Goal: Information Seeking & Learning: Understand process/instructions

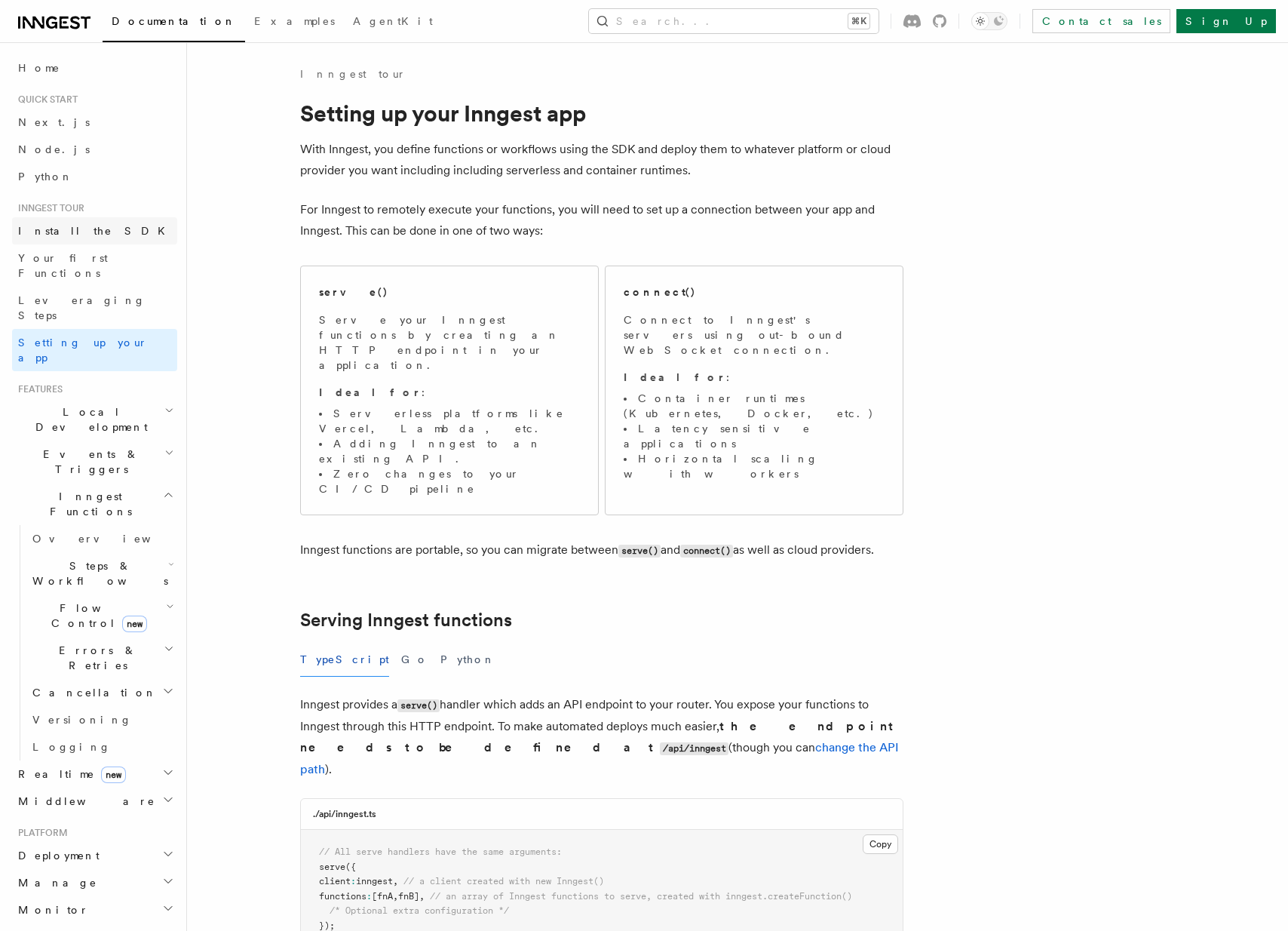
click at [73, 227] on span "Install the SDK" at bounding box center [96, 231] width 156 height 12
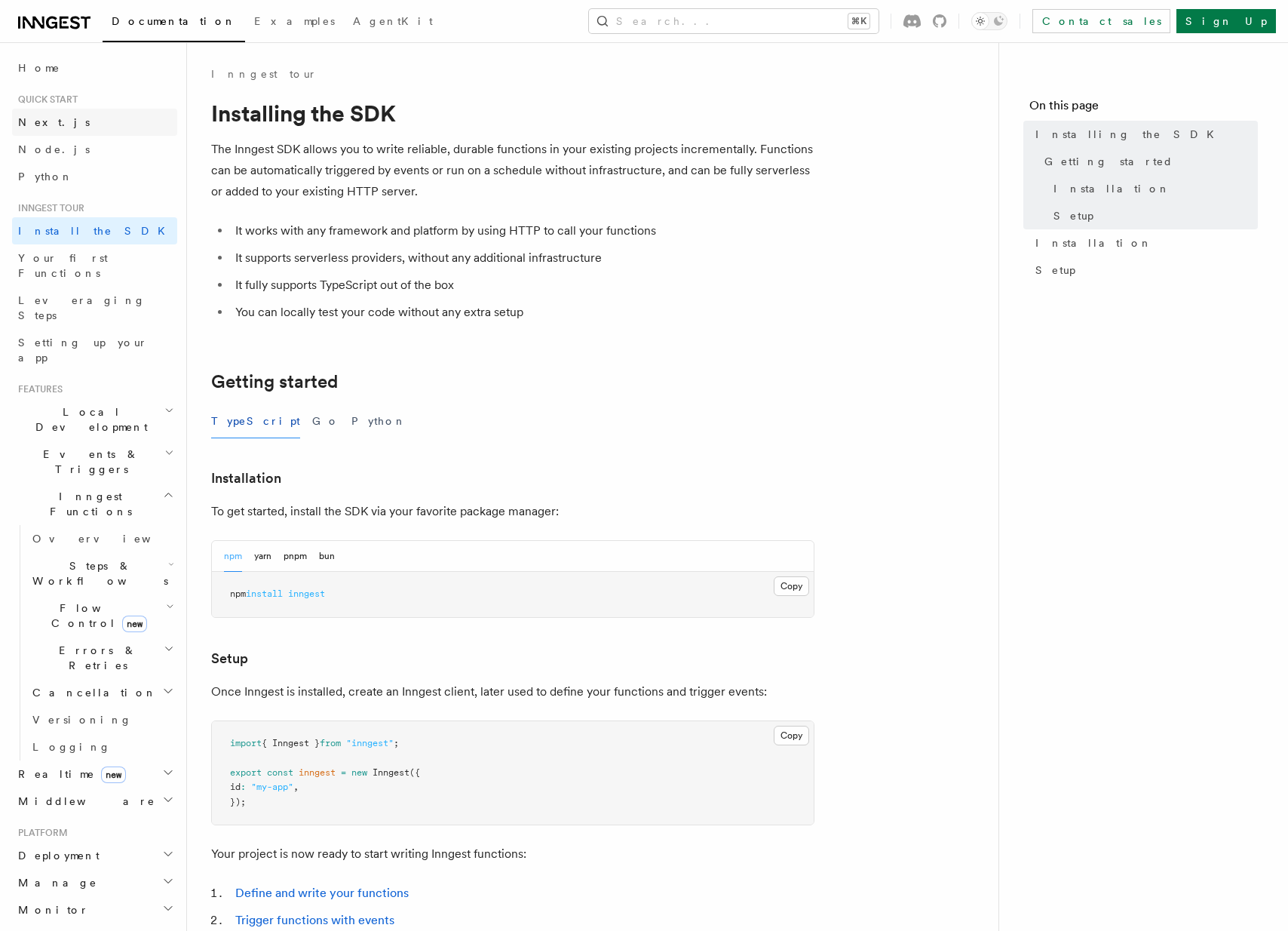
click at [79, 119] on link "Next.js" at bounding box center [94, 122] width 165 height 27
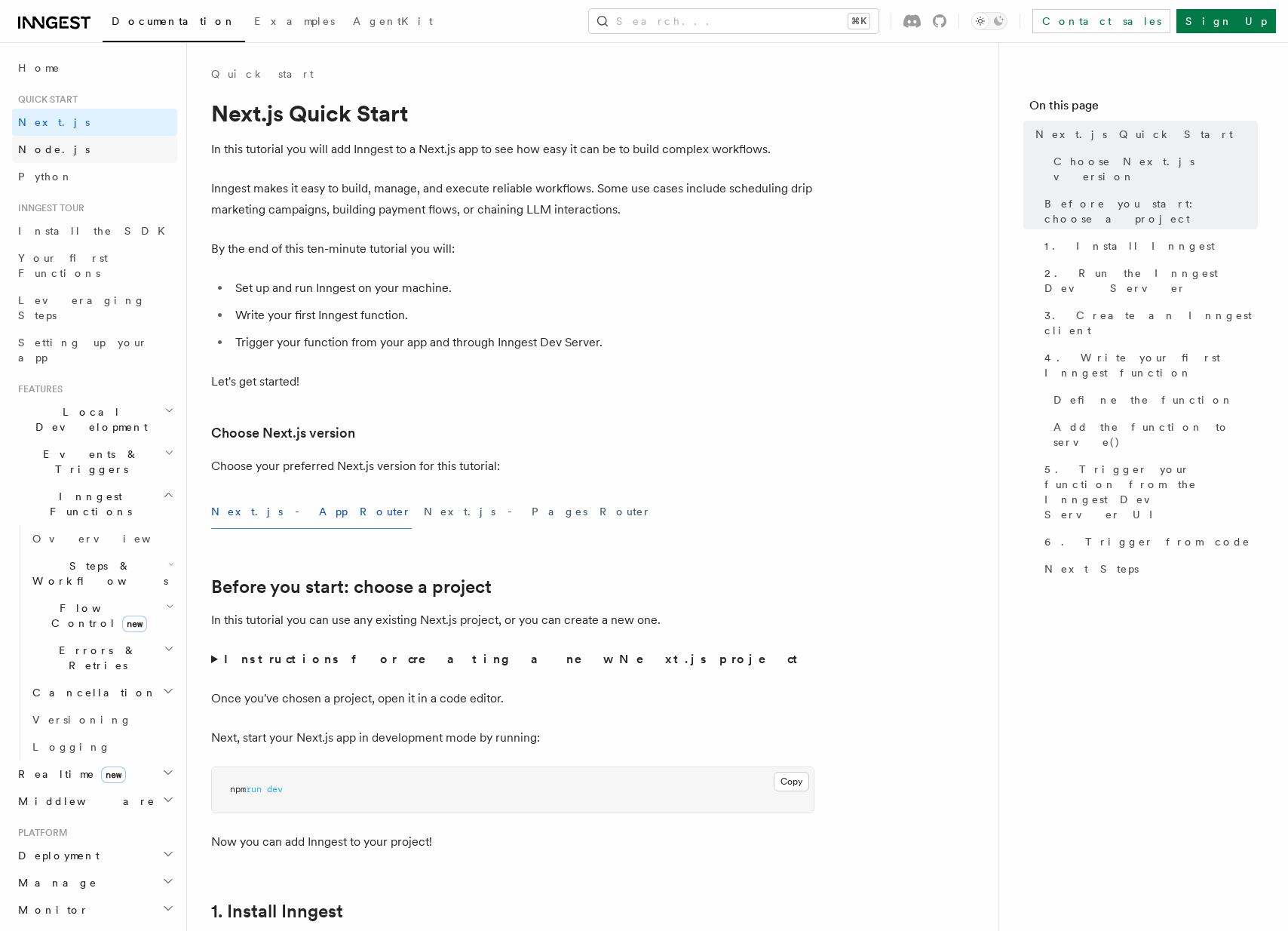
click at [70, 147] on link "Node.js" at bounding box center [94, 149] width 165 height 27
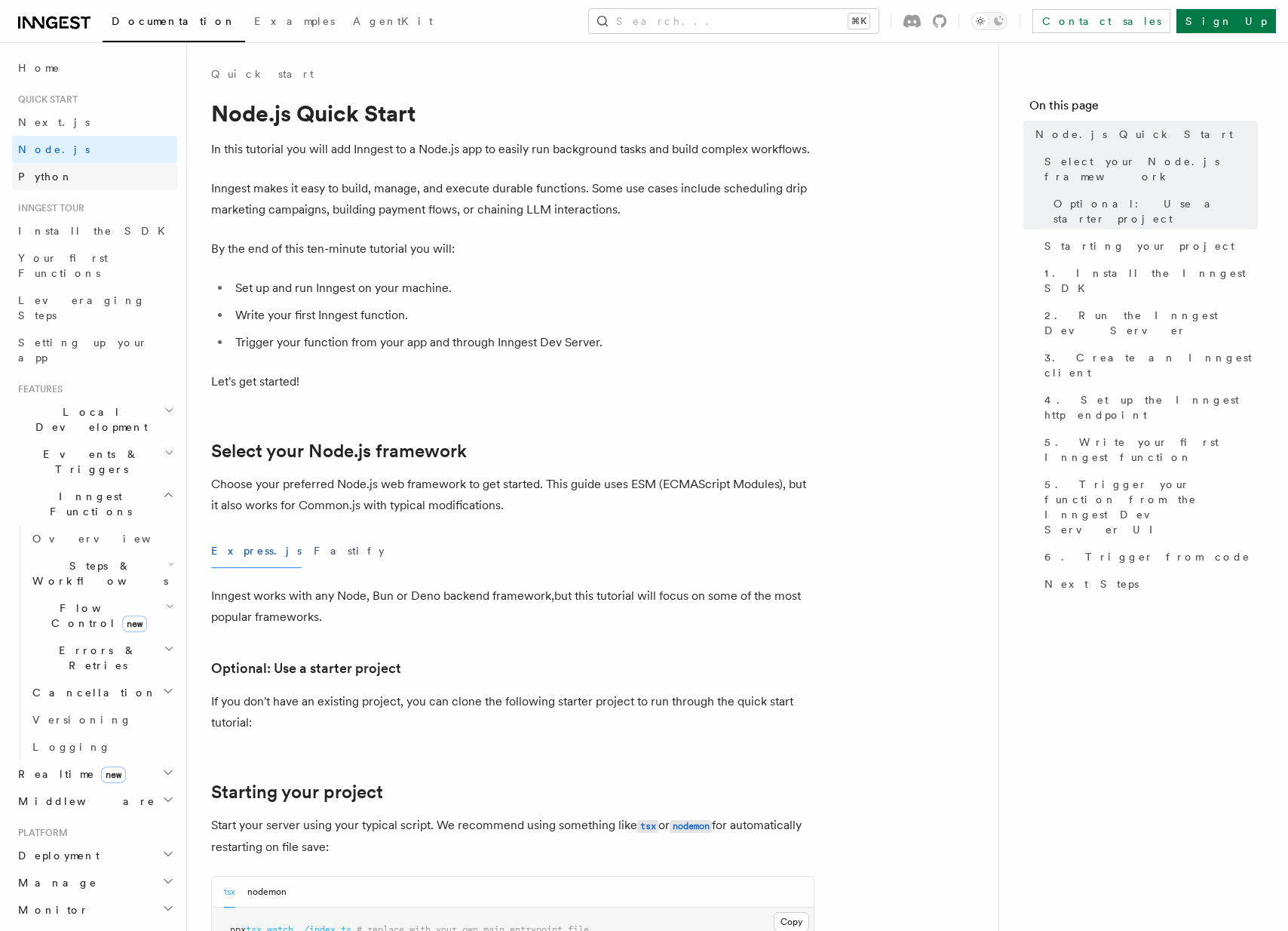
click at [58, 175] on link "Python" at bounding box center [94, 176] width 165 height 27
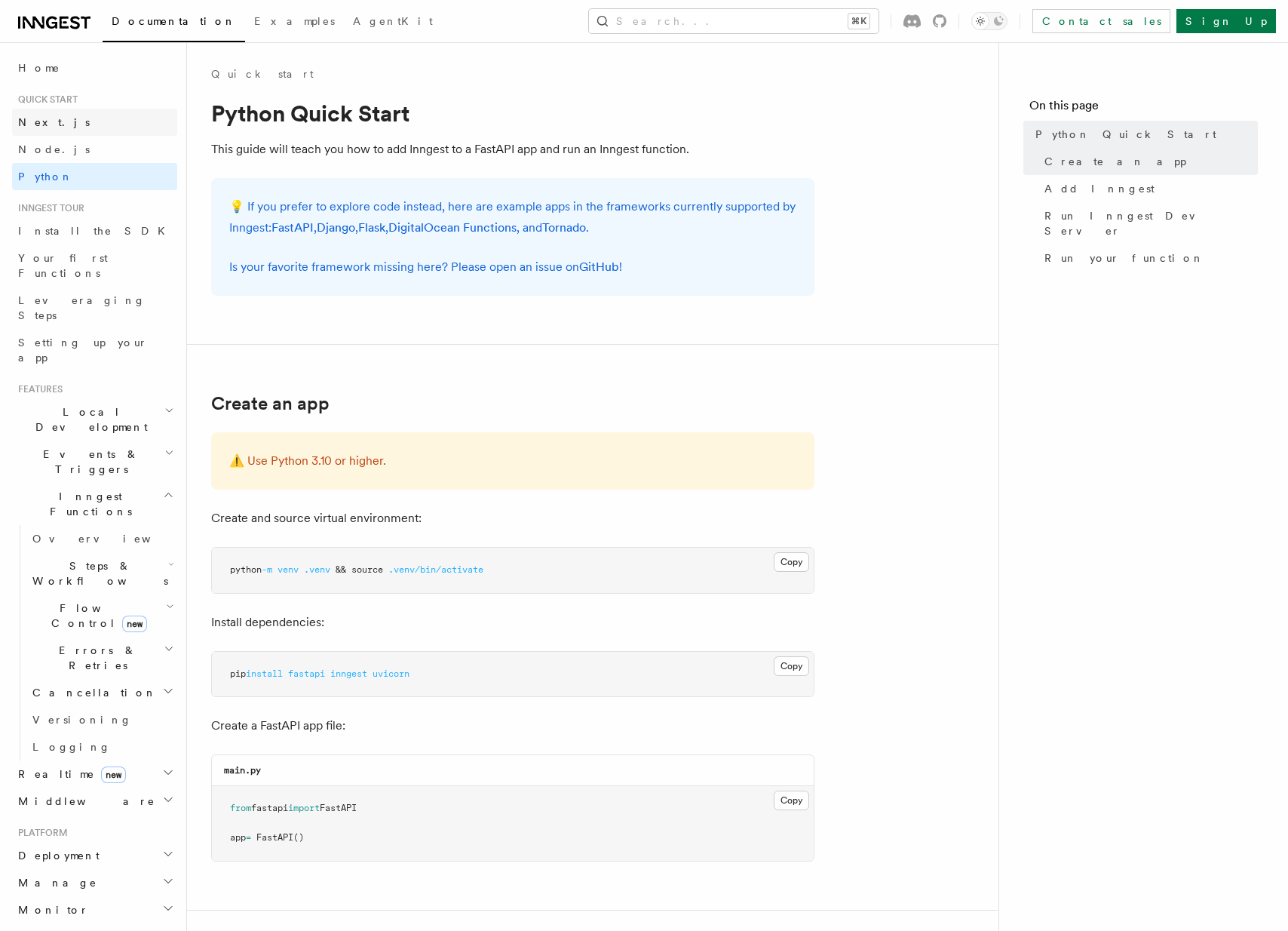
click at [75, 120] on link "Next.js" at bounding box center [94, 122] width 165 height 27
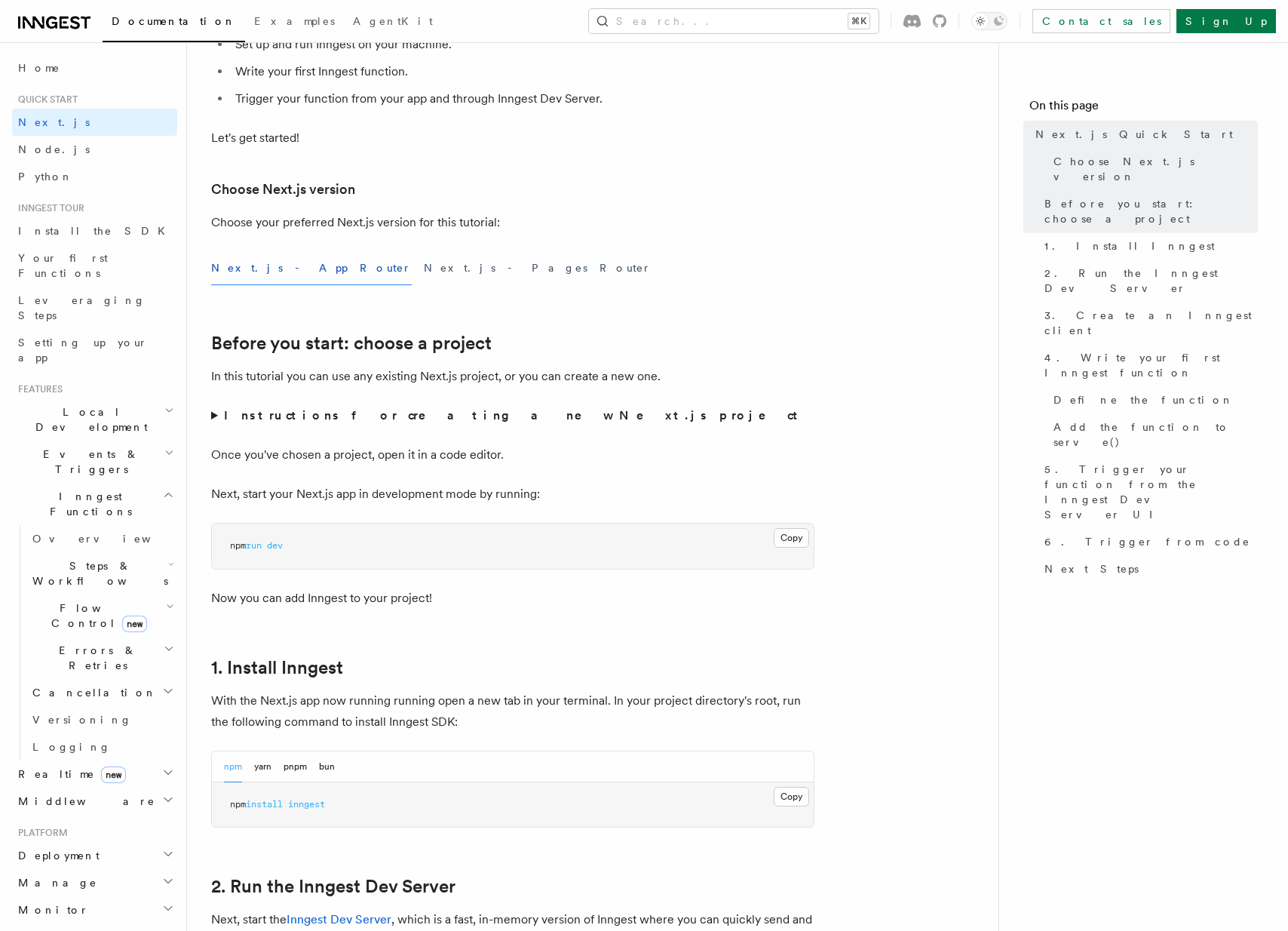
scroll to position [321, 0]
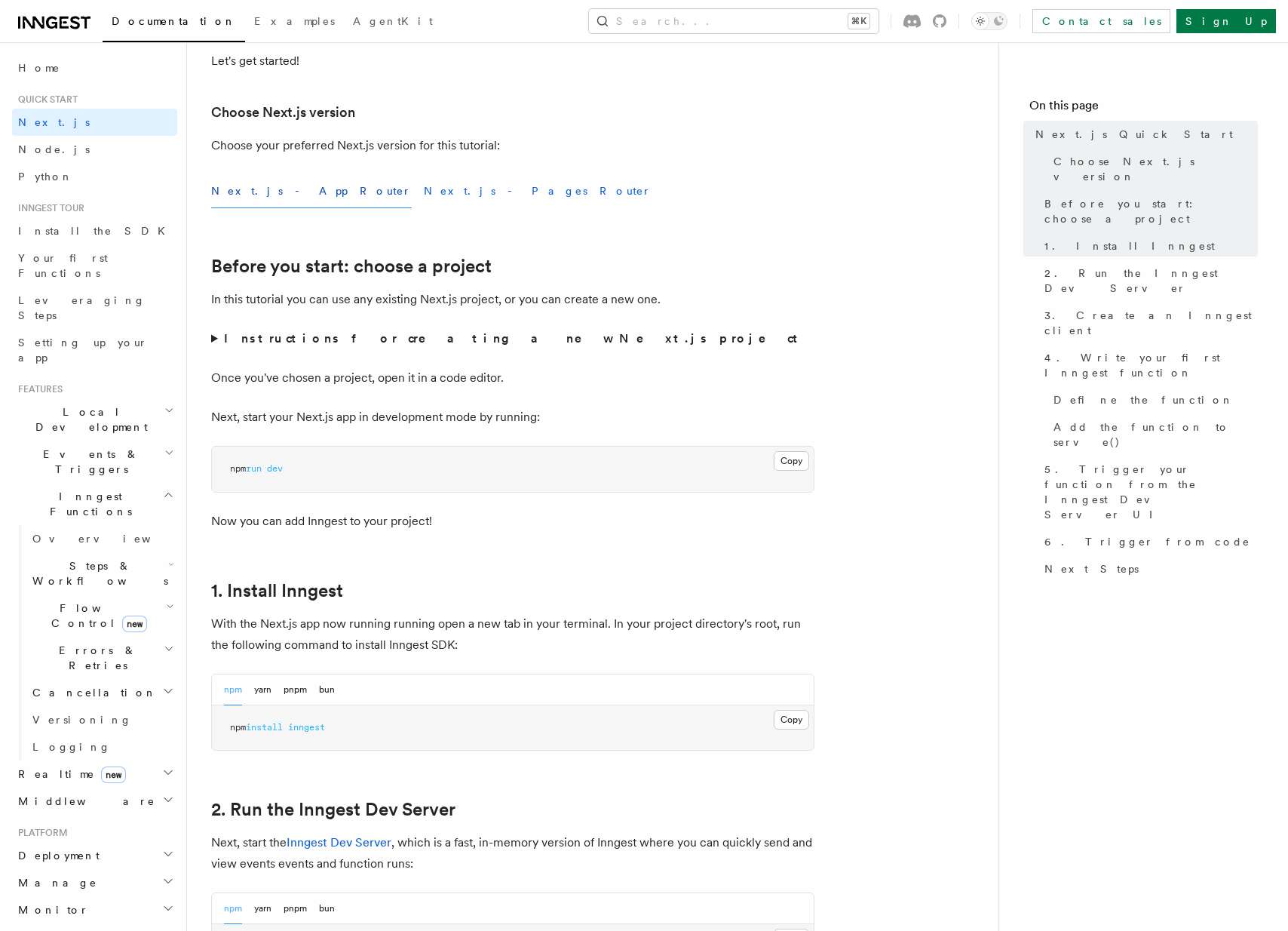
click at [424, 195] on button "Next.js - Pages Router" at bounding box center [537, 191] width 227 height 34
click at [217, 190] on button "Next.js - App Router" at bounding box center [311, 191] width 200 height 34
click at [424, 192] on button "Next.js - Pages Router" at bounding box center [537, 191] width 227 height 34
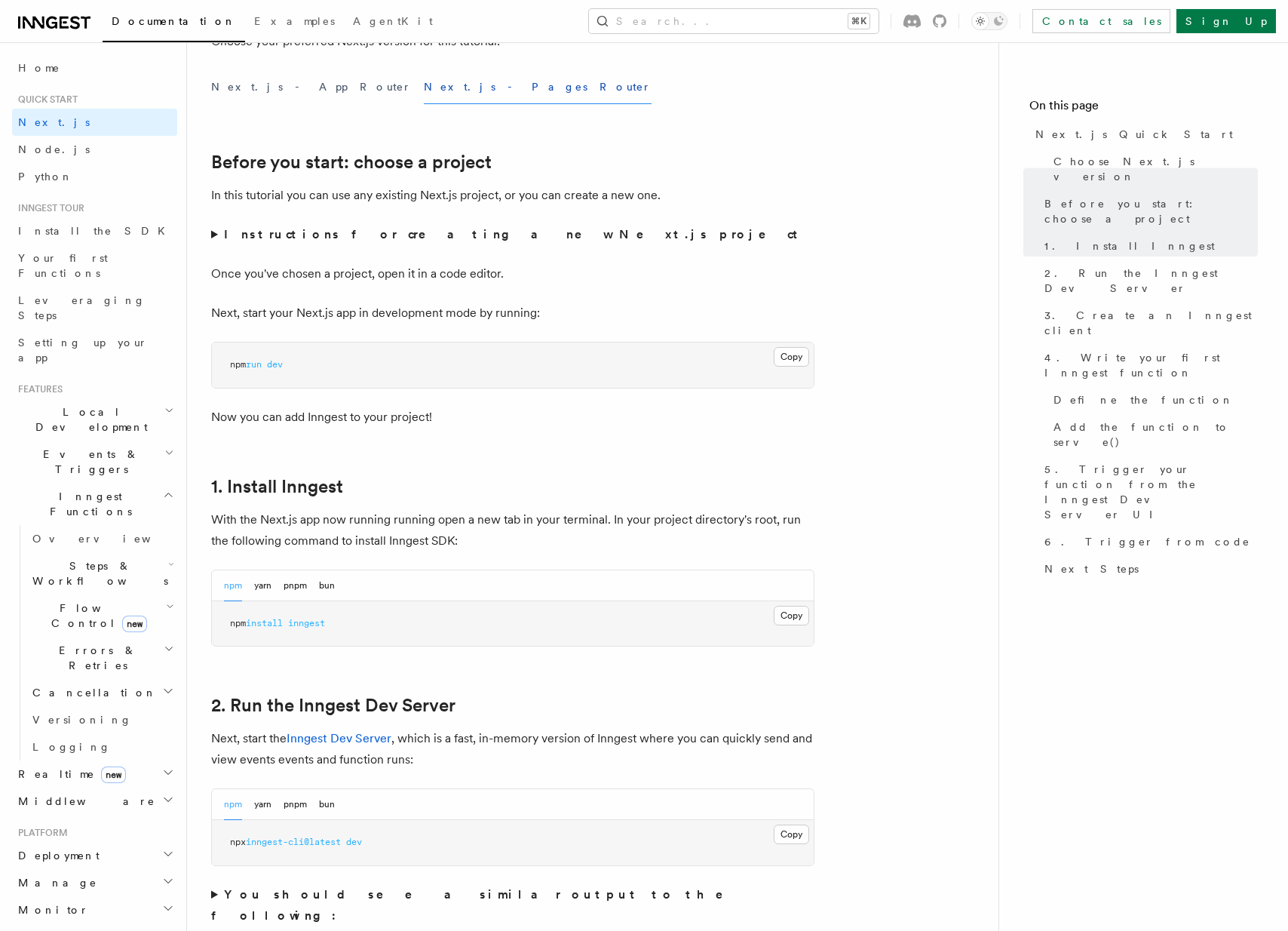
scroll to position [347, 0]
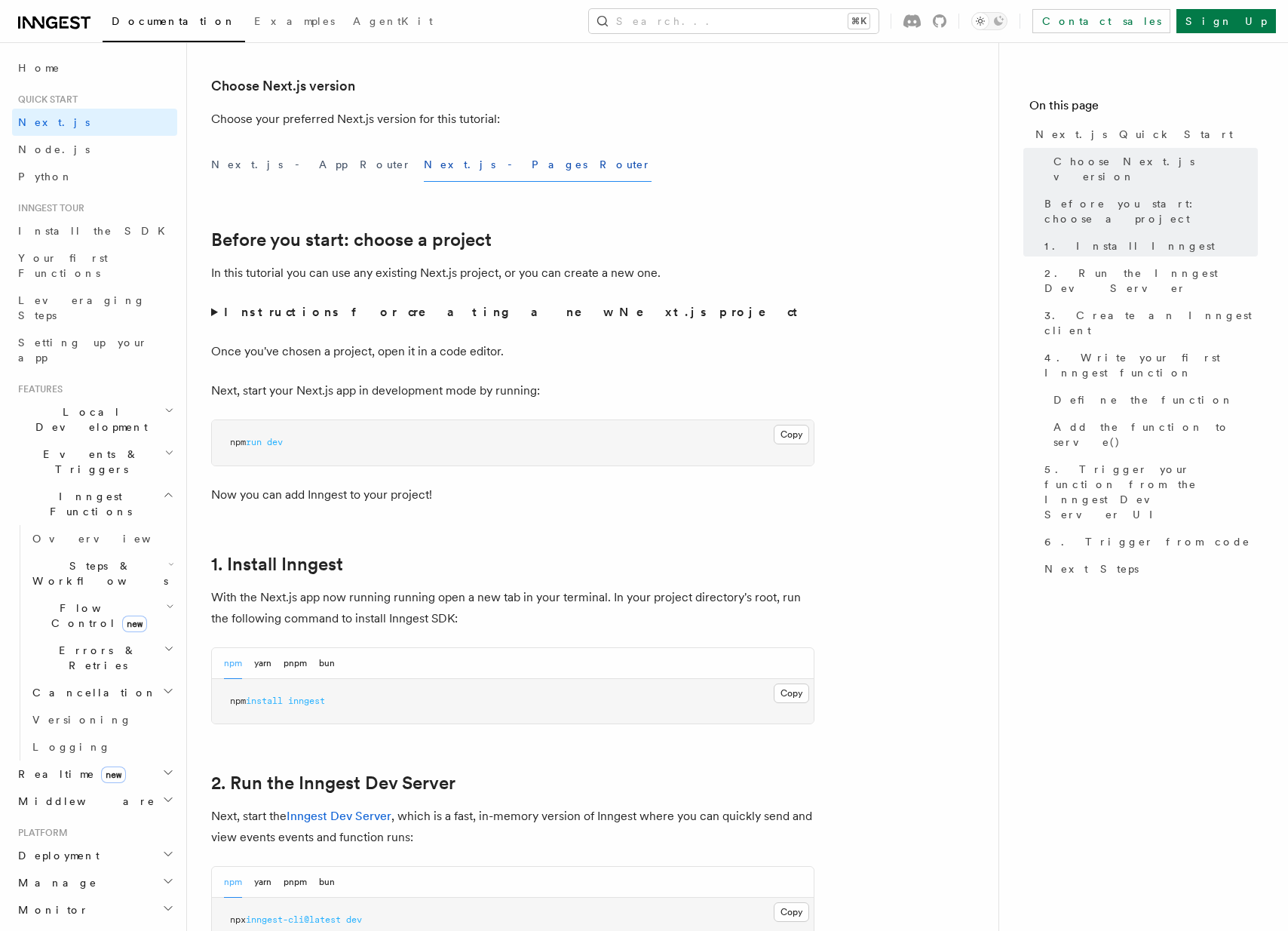
click at [428, 316] on strong "Instructions for creating a new Next.js project" at bounding box center [513, 312] width 580 height 14
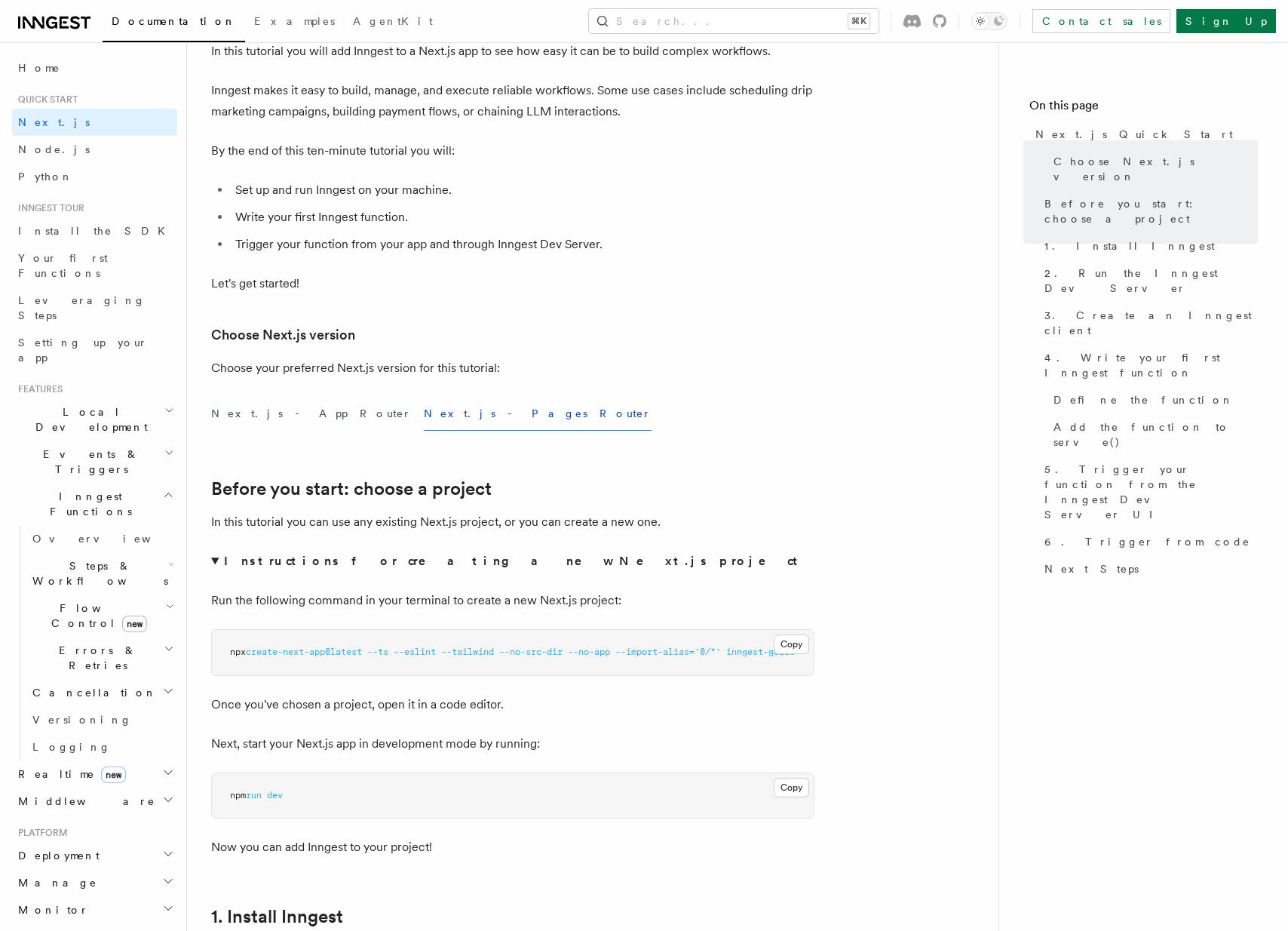
scroll to position [0, 0]
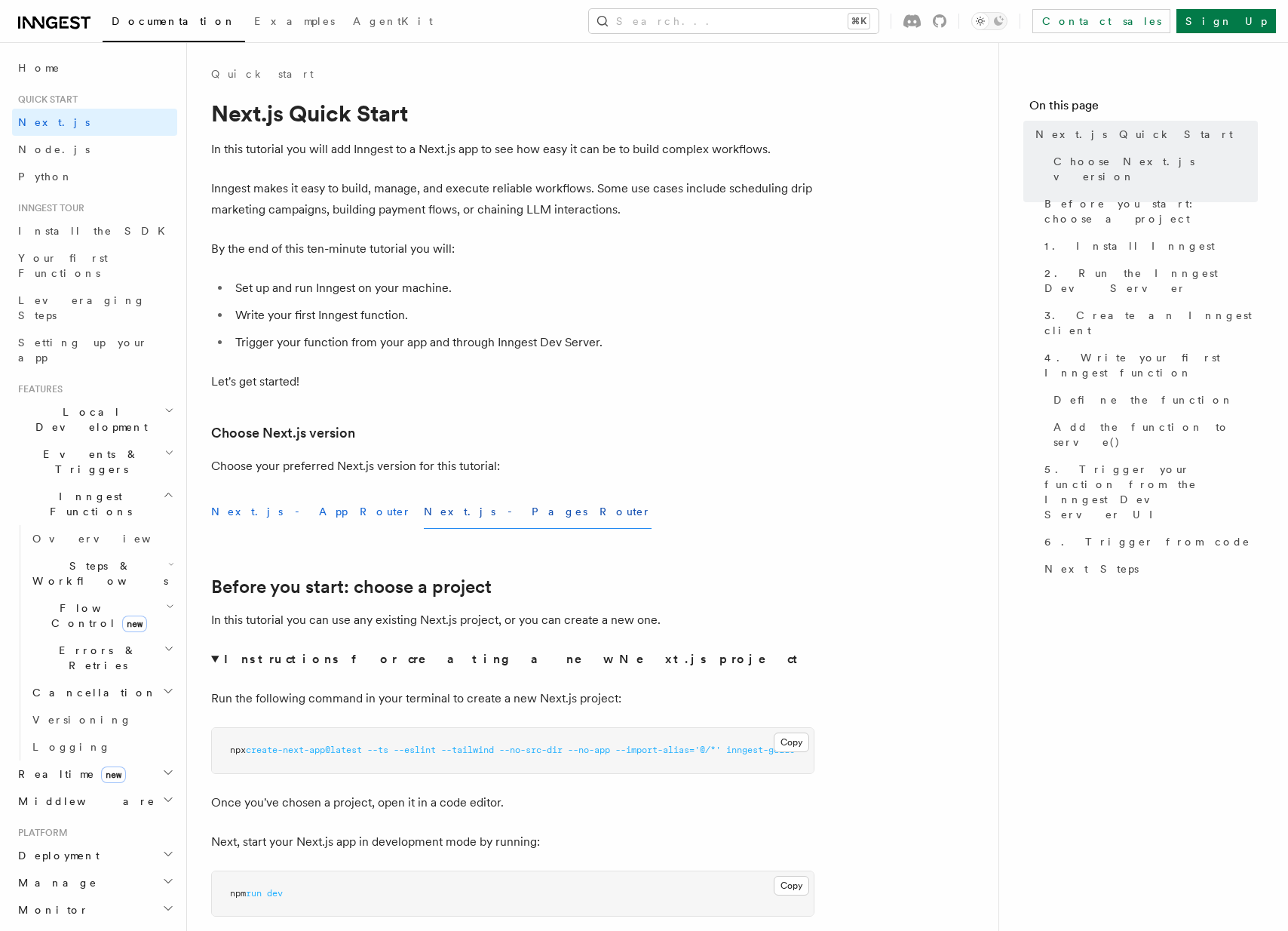
click at [267, 507] on button "Next.js - App Router" at bounding box center [311, 512] width 200 height 34
